Goal: Task Accomplishment & Management: Use online tool/utility

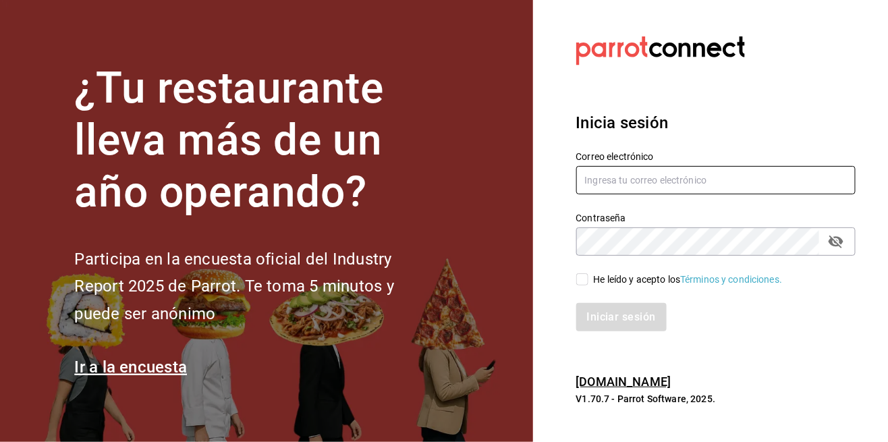
click at [669, 194] on input "text" at bounding box center [716, 180] width 280 height 28
type input "abisalpedidos@gmail.com"
click at [581, 285] on input "He leído y acepto los Términos y condiciones." at bounding box center [582, 279] width 12 height 12
checkbox input "true"
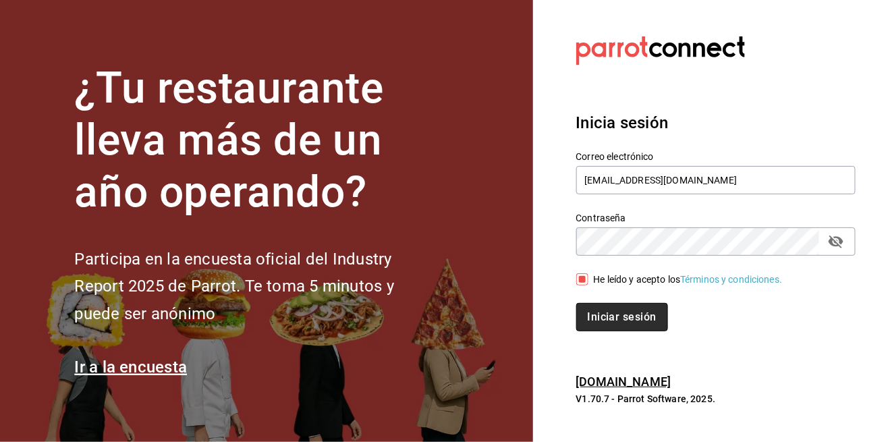
click at [638, 331] on button "Iniciar sesión" at bounding box center [622, 317] width 92 height 28
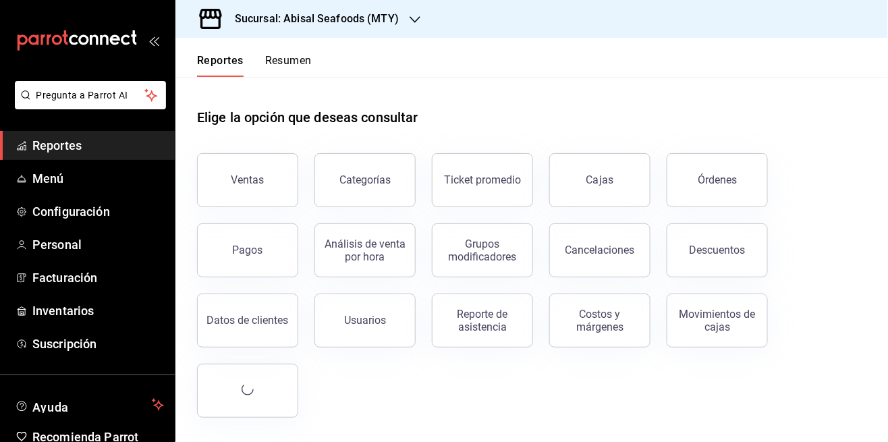
scroll to position [65, 0]
click at [271, 378] on div "Transacciones Pay" at bounding box center [248, 391] width 84 height 26
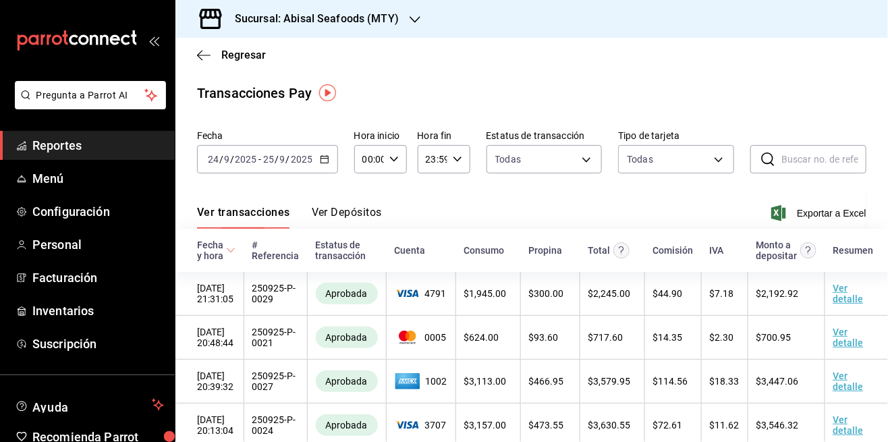
click at [281, 157] on input "9" at bounding box center [282, 159] width 7 height 11
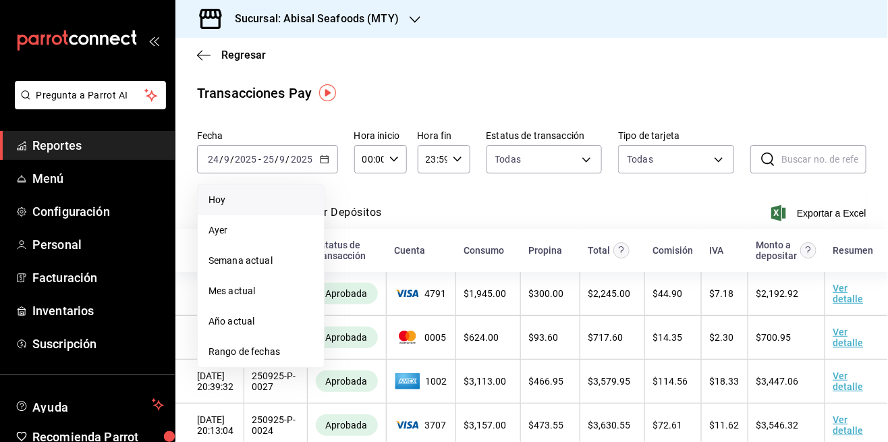
click at [286, 207] on li "Hoy" at bounding box center [261, 200] width 126 height 30
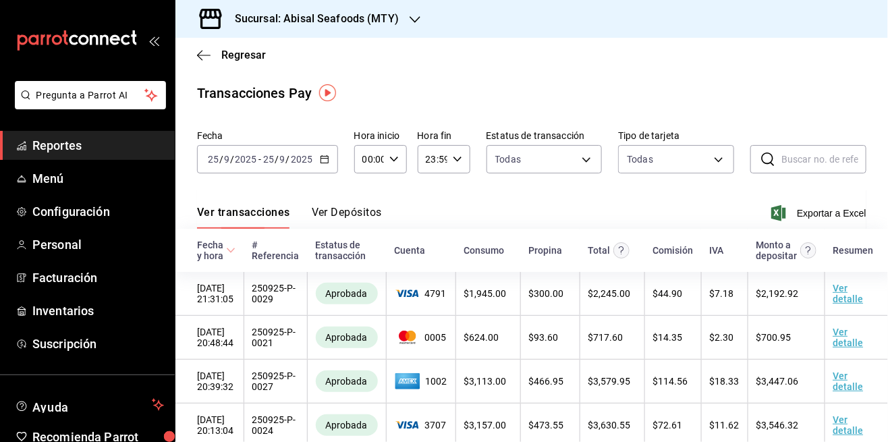
click at [356, 11] on h3 "Sucursal: Abisal Seafoods (MTY)" at bounding box center [311, 19] width 175 height 16
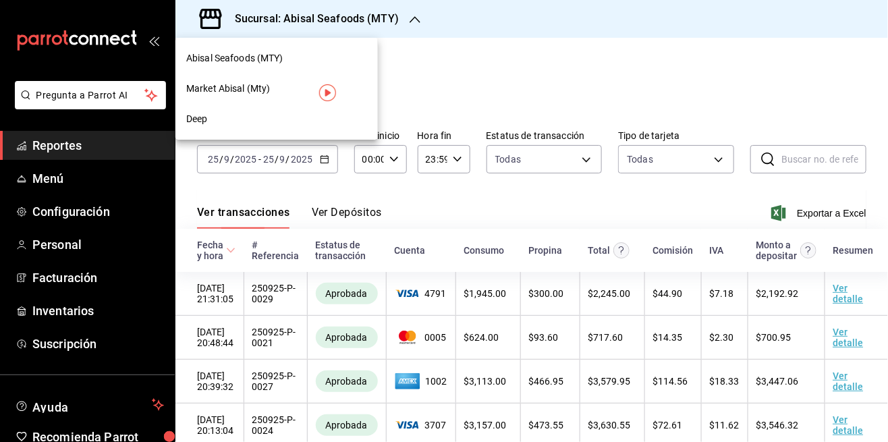
click at [265, 84] on span "Market Abisal (Mty)" at bounding box center [228, 89] width 84 height 14
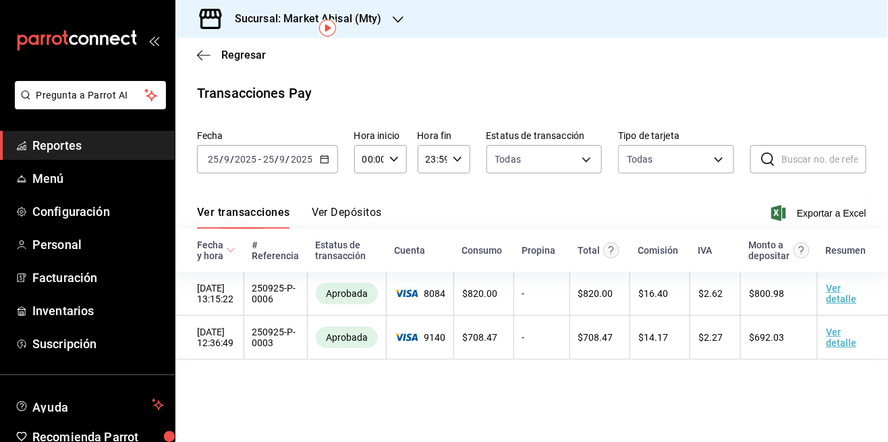
scroll to position [65, 0]
